Goal: Find specific page/section

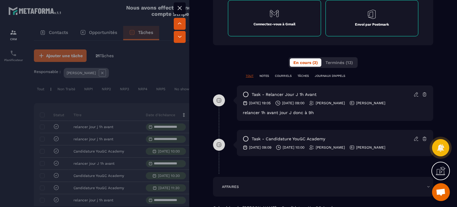
scroll to position [365, 0]
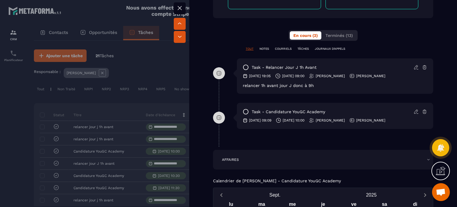
click at [182, 9] on icon at bounding box center [179, 7] width 7 height 7
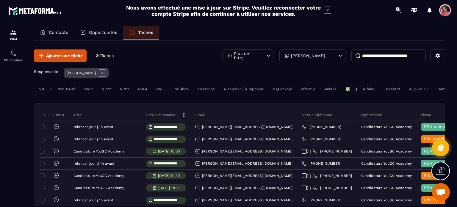
click at [60, 32] on p "Contacts" at bounding box center [58, 32] width 19 height 5
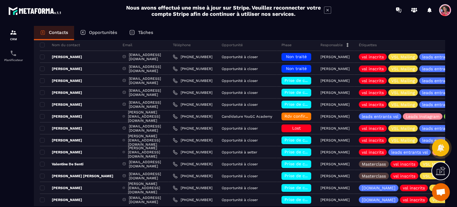
scroll to position [96, 0]
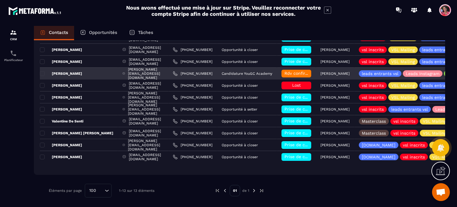
click at [126, 74] on div "[PERSON_NAME][EMAIL_ADDRESS][DOMAIN_NAME]" at bounding box center [143, 74] width 50 height 12
click at [75, 73] on div "[PERSON_NAME]" at bounding box center [79, 74] width 78 height 12
